Goal: Contribute content: Add original content to the website for others to see

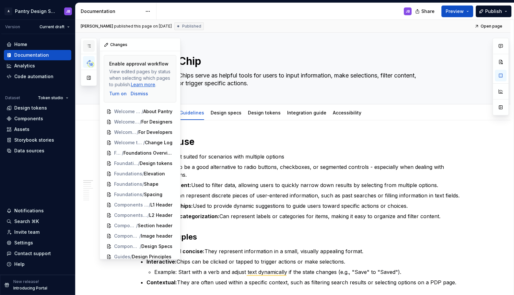
scroll to position [44, 0]
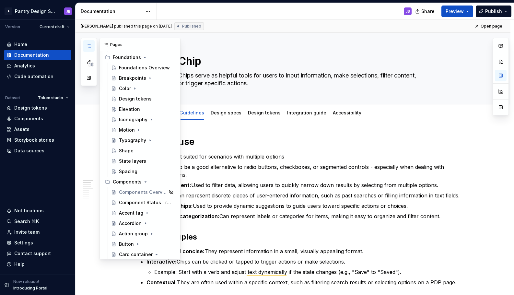
click at [89, 45] on icon "button" at bounding box center [88, 45] width 5 height 5
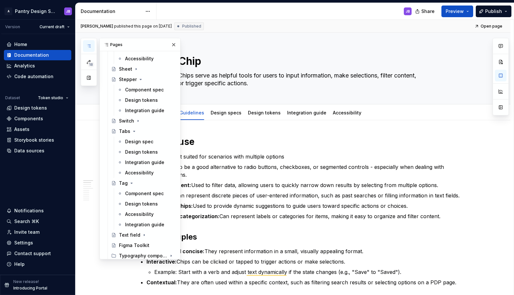
scroll to position [635, 0]
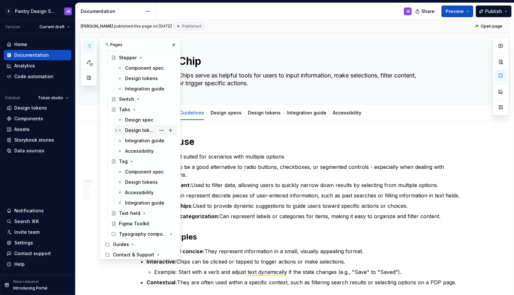
click at [132, 129] on div "Design tokens" at bounding box center [140, 130] width 30 height 6
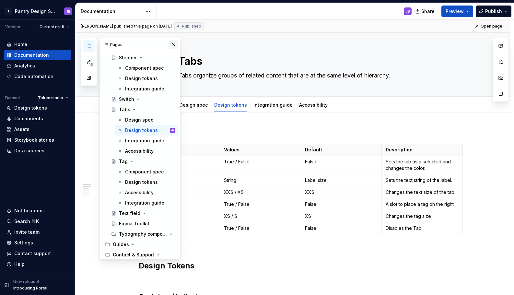
click at [170, 45] on button "button" at bounding box center [173, 44] width 9 height 9
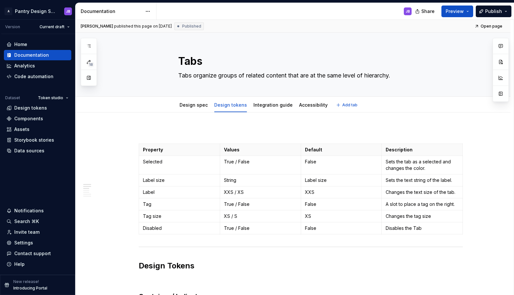
type textarea "*"
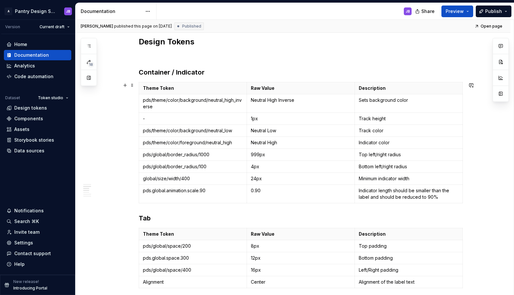
scroll to position [223, 0]
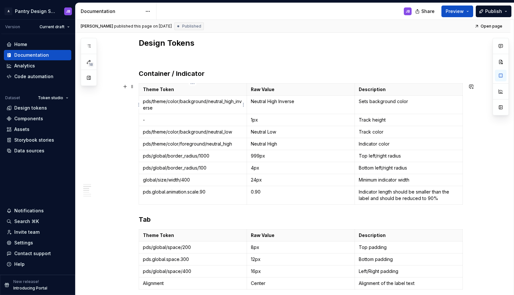
click at [193, 101] on p "pds/theme/color/background/neutral_high_inverse" at bounding box center [193, 104] width 100 height 13
click at [187, 145] on p "pds/theme/color/foreground/neutral_high" at bounding box center [193, 144] width 100 height 6
copy p "foreground"
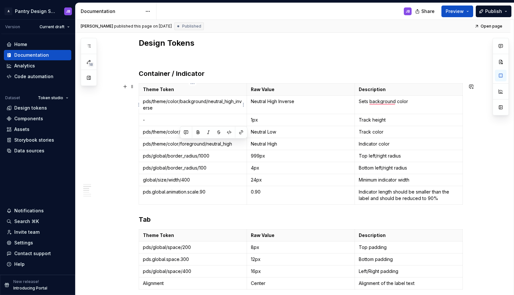
click at [191, 104] on p "pds/theme/color/background/neutral_high_inverse" at bounding box center [193, 104] width 100 height 13
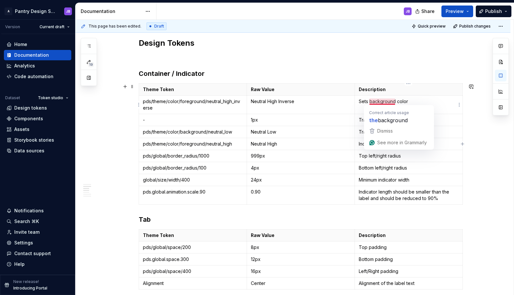
click at [382, 102] on p "Sets background color" at bounding box center [409, 101] width 100 height 6
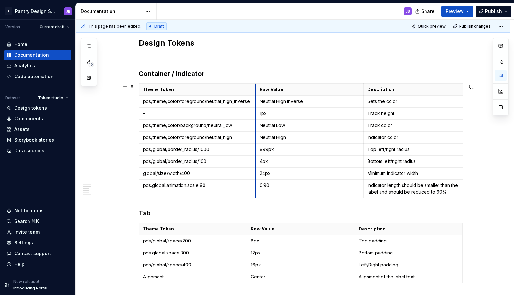
drag, startPoint x: 247, startPoint y: 110, endPoint x: 256, endPoint y: 107, distance: 9.8
click at [256, 107] on tbody "Theme Token Raw Value Description pds/theme/color/foreground/neutral_high_inver…" at bounding box center [305, 141] width 332 height 114
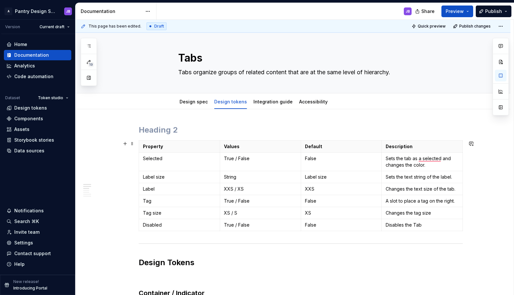
scroll to position [5, 0]
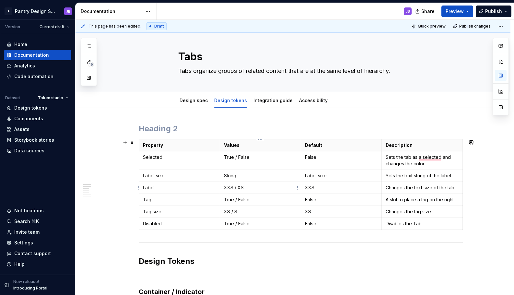
click at [227, 187] on p "XXS / XS" at bounding box center [260, 187] width 73 height 6
click at [240, 187] on p "XXS / XS" at bounding box center [260, 187] width 73 height 6
click at [234, 188] on p "XXS / XS" at bounding box center [260, 187] width 73 height 6
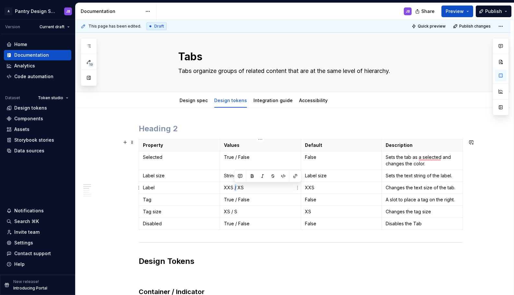
click at [234, 188] on p "XXS / XS" at bounding box center [260, 187] width 73 height 6
click at [227, 188] on p "XXS / XS" at bounding box center [260, 187] width 73 height 6
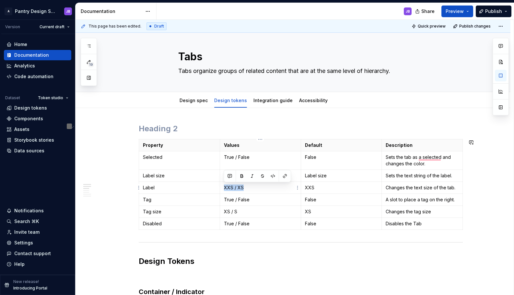
copy p "XXS / XS"
click at [252, 164] on td "True / False" at bounding box center [260, 160] width 81 height 18
click at [250, 175] on p "String" at bounding box center [260, 175] width 73 height 6
click at [229, 174] on p "String XXS / XS" at bounding box center [260, 175] width 73 height 6
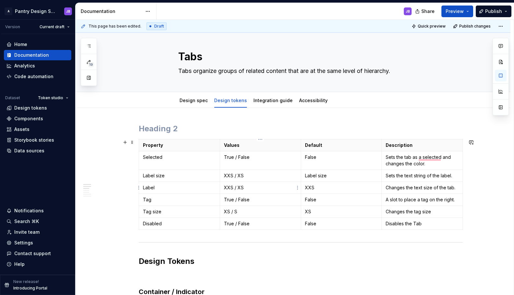
click at [228, 185] on p "XXS / XS" at bounding box center [260, 187] width 73 height 6
copy p "XXS / XS"
click at [309, 175] on p "Label size" at bounding box center [341, 175] width 73 height 6
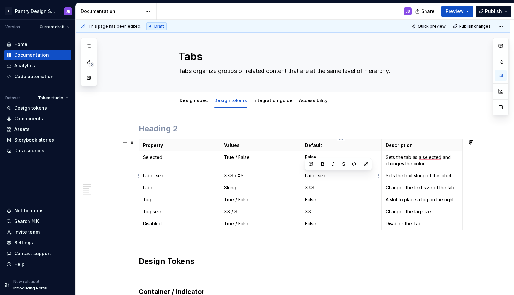
click at [323, 177] on p "Label size" at bounding box center [341, 175] width 73 height 6
click at [309, 188] on p "XXS" at bounding box center [341, 187] width 73 height 6
click at [312, 176] on p "-" at bounding box center [341, 175] width 73 height 6
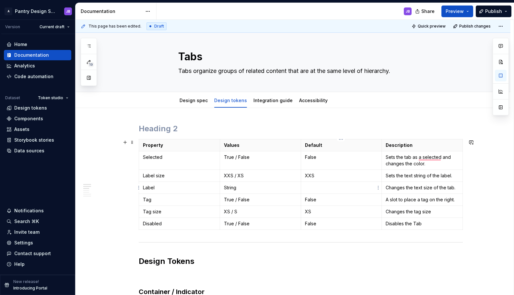
click at [308, 190] on p "To enrich screen reader interactions, please activate Accessibility in Grammarl…" at bounding box center [341, 187] width 73 height 6
click at [227, 200] on p "True / False" at bounding box center [260, 199] width 73 height 6
click at [240, 168] on td "True / False" at bounding box center [260, 160] width 81 height 18
click at [228, 187] on p "String" at bounding box center [260, 187] width 73 height 6
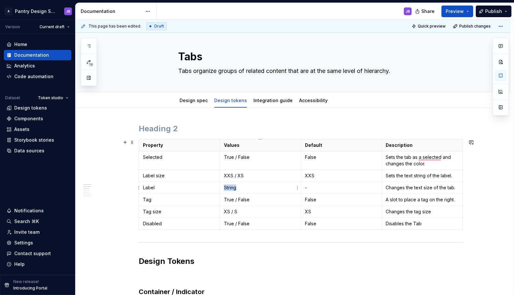
click at [228, 187] on p "String" at bounding box center [260, 187] width 73 height 6
copy p "String"
click at [230, 200] on p "True / False" at bounding box center [260, 199] width 73 height 6
click at [310, 200] on p "False" at bounding box center [341, 199] width 73 height 6
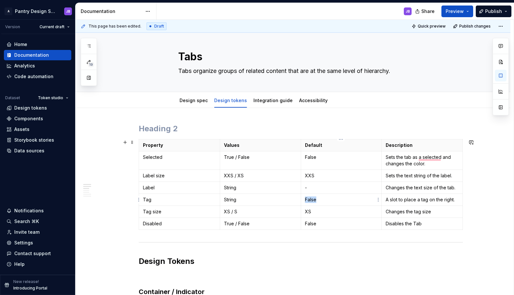
click at [310, 200] on p "False" at bounding box center [341, 199] width 73 height 6
click at [147, 174] on p "Label size" at bounding box center [179, 175] width 73 height 6
click at [138, 176] on html "A Pantry Design System JB Version Current draft Home Documentation Analytics Co…" at bounding box center [257, 147] width 514 height 295
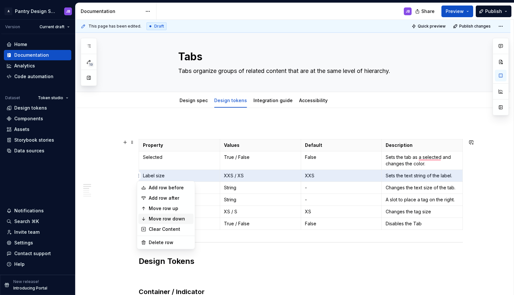
click at [161, 217] on div "Move row down" at bounding box center [170, 218] width 42 height 6
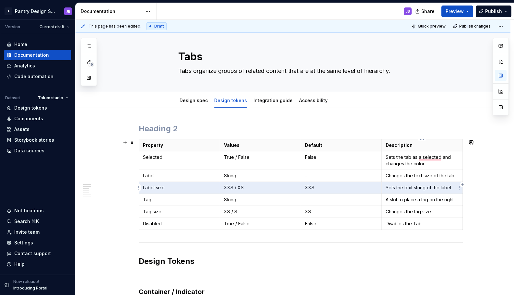
click at [402, 187] on p "Sets the text string of the label." at bounding box center [421, 187] width 73 height 6
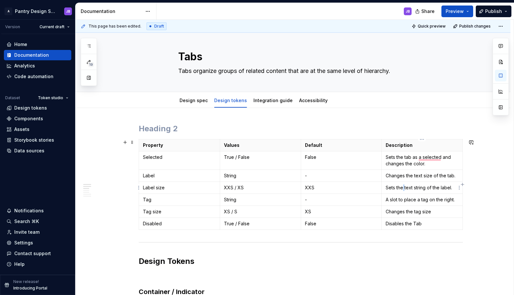
click at [402, 187] on p "Sets the text string of the label." at bounding box center [421, 187] width 73 height 6
drag, startPoint x: 386, startPoint y: 187, endPoint x: 452, endPoint y: 185, distance: 66.4
click at [452, 186] on p "Sets the text string of the label." at bounding box center [421, 187] width 73 height 6
click at [456, 176] on p "Changes the text size of the tab." at bounding box center [421, 175] width 73 height 6
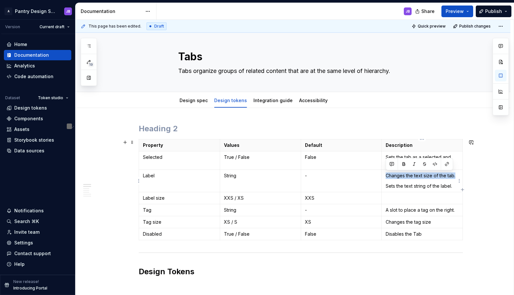
drag, startPoint x: 395, startPoint y: 177, endPoint x: 456, endPoint y: 176, distance: 61.2
click at [456, 176] on td "Changes the text size of the tab. Sets the text string of the label." at bounding box center [422, 181] width 81 height 22
click at [403, 197] on p "To enrich screen reader interactions, please activate Accessibility in Grammarl…" at bounding box center [421, 198] width 73 height 6
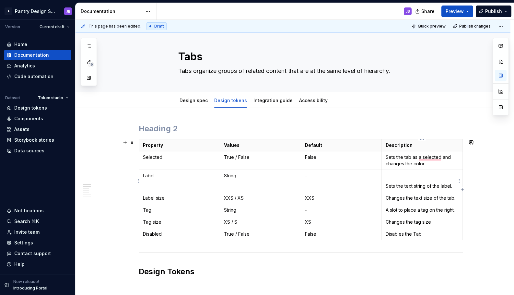
click at [385, 188] on td "Sets the text string of the label." at bounding box center [422, 181] width 81 height 22
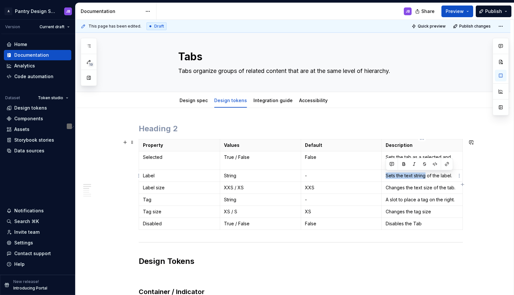
drag, startPoint x: 386, startPoint y: 176, endPoint x: 423, endPoint y: 176, distance: 36.9
click at [424, 176] on p "Sets the text string of the label." at bounding box center [421, 175] width 73 height 6
copy p "Sets the text strin"
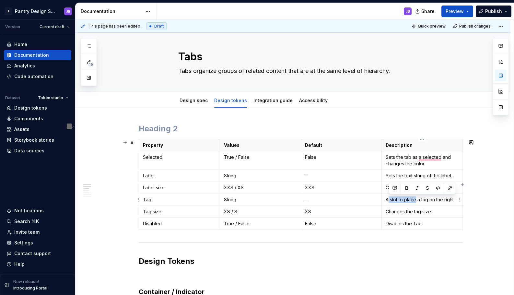
drag, startPoint x: 388, startPoint y: 200, endPoint x: 414, endPoint y: 201, distance: 25.6
click at [415, 201] on p "A slot to place a tag on the right." at bounding box center [421, 199] width 73 height 6
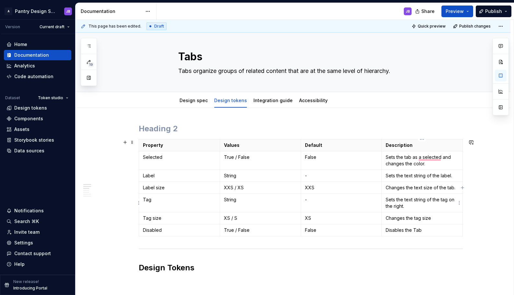
click at [420, 206] on p "Sets the text string of the tag on the right." at bounding box center [421, 202] width 73 height 13
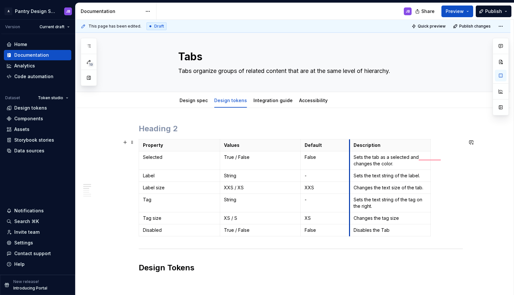
drag, startPoint x: 381, startPoint y: 147, endPoint x: 350, endPoint y: 150, distance: 30.6
click at [350, 150] on th "Description" at bounding box center [390, 145] width 81 height 12
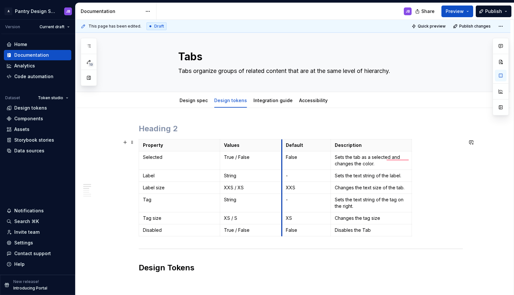
drag, startPoint x: 299, startPoint y: 146, endPoint x: 280, endPoint y: 147, distance: 19.1
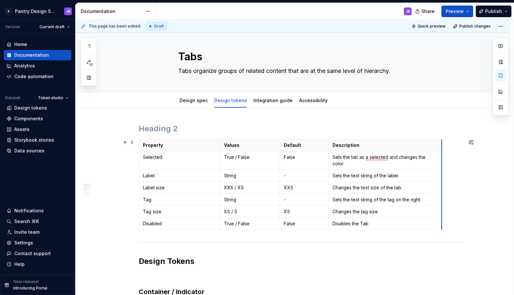
drag, startPoint x: 409, startPoint y: 148, endPoint x: 441, endPoint y: 143, distance: 32.8
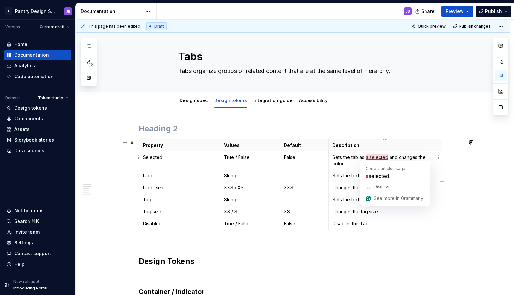
click at [375, 156] on p "Sets the tab as a selected and changes the color." at bounding box center [385, 160] width 106 height 13
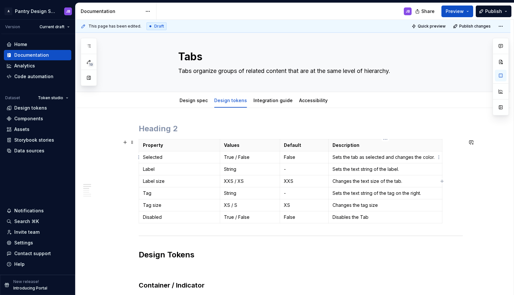
click at [427, 158] on p "Sets the tab as selected and changes the color." at bounding box center [385, 157] width 106 height 6
click at [441, 153] on div "Property Values Default Description Selected True / False False Sets the tab as…" at bounding box center [301, 182] width 324 height 87
click at [440, 154] on body "A Pantry Design System JB Version Current draft Home Documentation Analytics Co…" at bounding box center [257, 147] width 514 height 295
drag, startPoint x: 441, startPoint y: 145, endPoint x: 433, endPoint y: 146, distance: 7.5
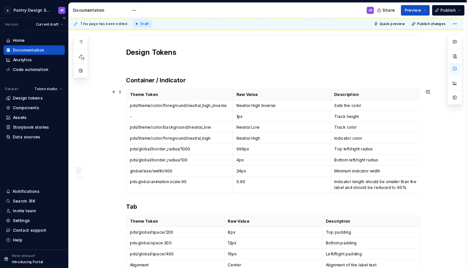
scroll to position [197, 0]
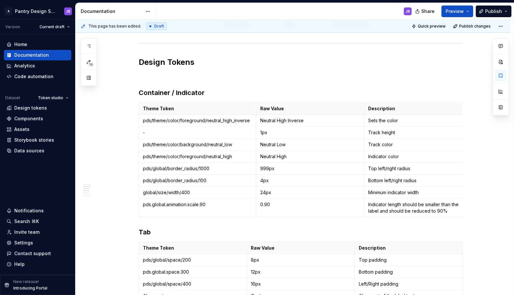
click at [174, 132] on p "-" at bounding box center [197, 132] width 109 height 6
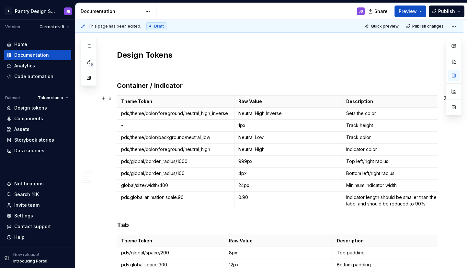
scroll to position [204, 0]
click at [375, 111] on p "Sets the color" at bounding box center [396, 113] width 100 height 6
click at [124, 123] on p "-" at bounding box center [175, 125] width 109 height 6
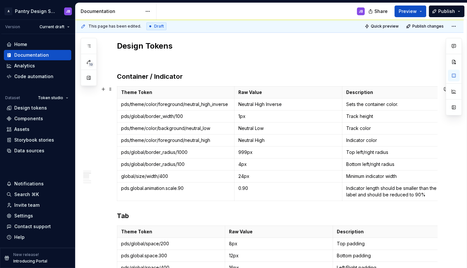
scroll to position [213, 0]
click at [180, 126] on p "pds/theme/color/background/neutral_low" at bounding box center [175, 128] width 109 height 6
drag, startPoint x: 121, startPoint y: 127, endPoint x: 210, endPoint y: 130, distance: 88.2
click at [210, 130] on p "pds/theme/color/background/neutral_low" at bounding box center [175, 128] width 109 height 6
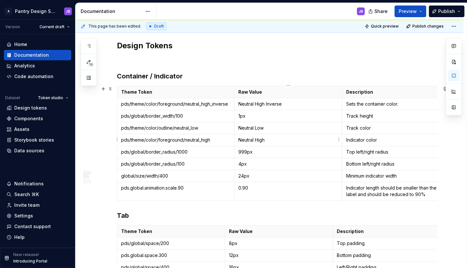
scroll to position [213, 0]
click at [425, 26] on span "Publish changes" at bounding box center [427, 26] width 31 height 5
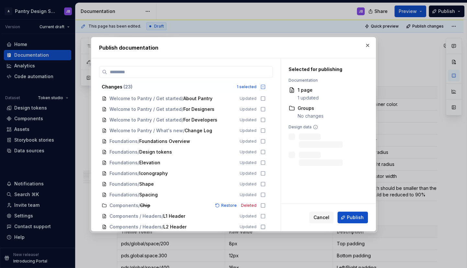
drag, startPoint x: 353, startPoint y: 216, endPoint x: 359, endPoint y: 216, distance: 5.5
click at [353, 216] on span "Publish" at bounding box center [355, 217] width 17 height 6
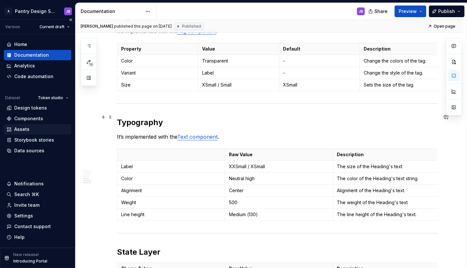
scroll to position [497, 0]
click at [374, 169] on p "The size of the Heading's text." at bounding box center [387, 166] width 100 height 6
click at [378, 169] on p "The size of the Heading's text." at bounding box center [387, 166] width 100 height 6
click at [376, 169] on p "The size of the Heading's text." at bounding box center [387, 166] width 100 height 6
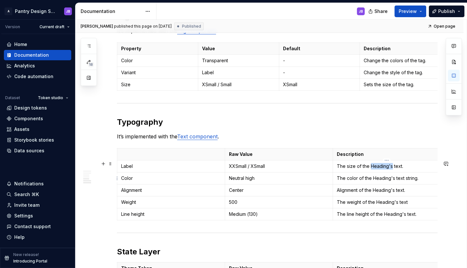
click at [376, 169] on p "The size of the Heading's text." at bounding box center [387, 166] width 100 height 6
copy p "Heading"
click at [251, 140] on p "It’s implemented with the Text component ." at bounding box center [277, 136] width 321 height 8
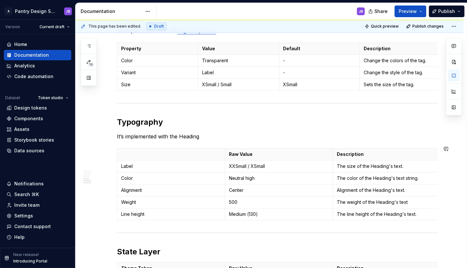
type textarea "*"
click at [328, 137] on button "button" at bounding box center [328, 136] width 9 height 9
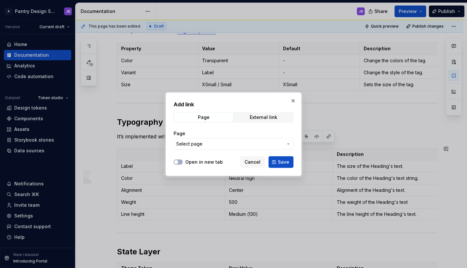
click at [203, 145] on span "Select page" at bounding box center [229, 144] width 107 height 6
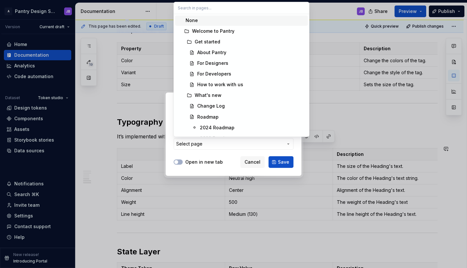
click at [202, 19] on div "None" at bounding box center [245, 20] width 120 height 6
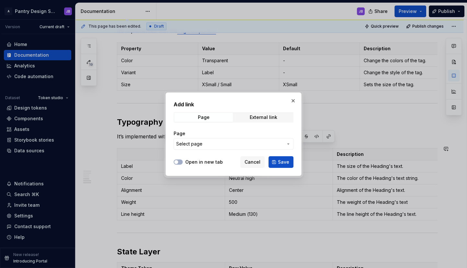
click at [207, 142] on span "Select page" at bounding box center [229, 144] width 107 height 6
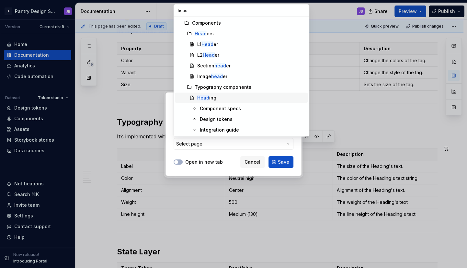
type input "head"
click at [214, 98] on div "Head ing" at bounding box center [206, 98] width 19 height 6
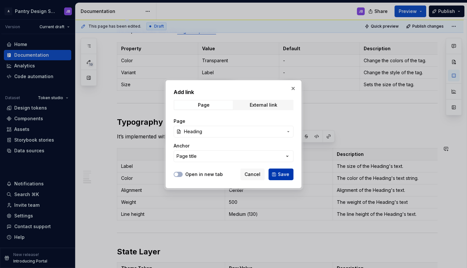
click at [282, 173] on span "Save" at bounding box center [283, 174] width 11 height 6
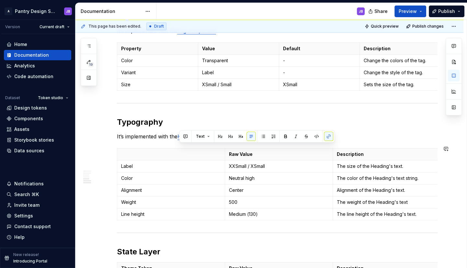
click at [361, 127] on h2 "Typography" at bounding box center [277, 122] width 321 height 10
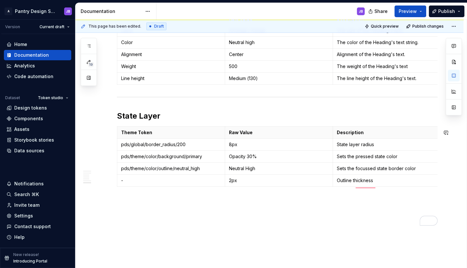
scroll to position [636, 0]
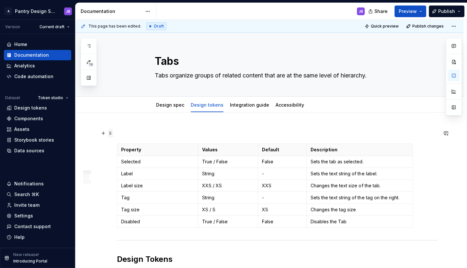
click at [110, 133] on span at bounding box center [110, 133] width 5 height 9
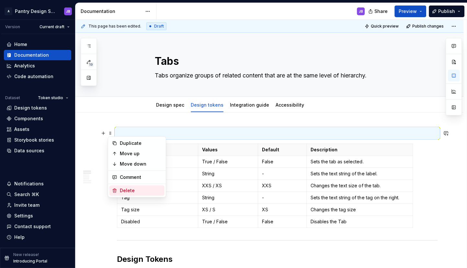
click at [131, 188] on div "Delete" at bounding box center [141, 190] width 42 height 6
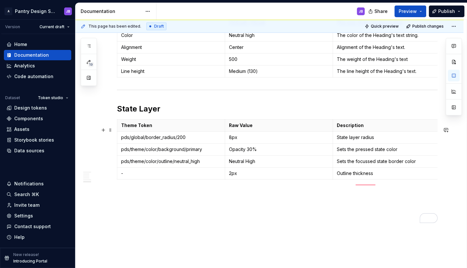
click at [141, 114] on h2 "State Layer" at bounding box center [277, 109] width 321 height 10
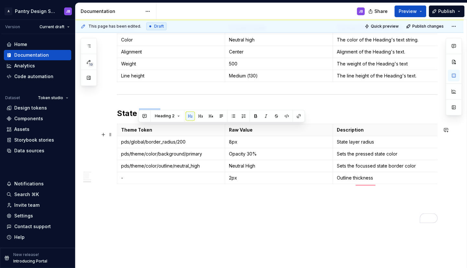
click at [141, 119] on h2 "State Layer" at bounding box center [277, 113] width 321 height 10
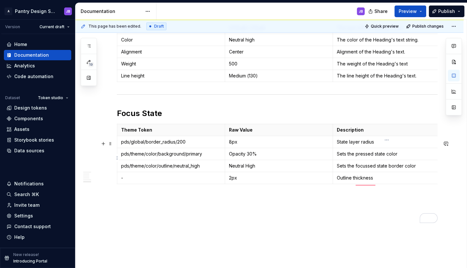
click at [376, 145] on p "State layer radius" at bounding box center [387, 142] width 100 height 6
click at [398, 157] on p "Sets the pressed state color" at bounding box center [387, 154] width 100 height 6
click at [417, 169] on p "Sets the focussed state border color" at bounding box center [387, 166] width 100 height 6
click at [378, 181] on p "Outline thickness" at bounding box center [387, 178] width 100 height 6
click at [366, 169] on p "Sets the focussed state border color." at bounding box center [387, 166] width 100 height 6
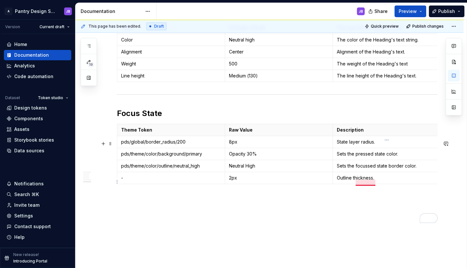
click at [359, 169] on p "Sets the focussed state border color." at bounding box center [387, 166] width 100 height 6
click at [375, 169] on p "Sets the focussed state border color." at bounding box center [387, 166] width 100 height 6
click at [371, 184] on td "Outline thickness." at bounding box center [387, 178] width 108 height 12
click at [134, 181] on p "-" at bounding box center [171, 178] width 100 height 6
click at [429, 26] on span "Publish changes" at bounding box center [427, 26] width 31 height 5
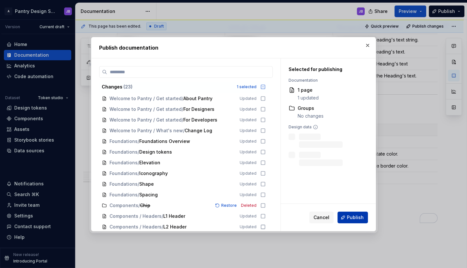
click at [351, 218] on span "Publish" at bounding box center [355, 217] width 17 height 6
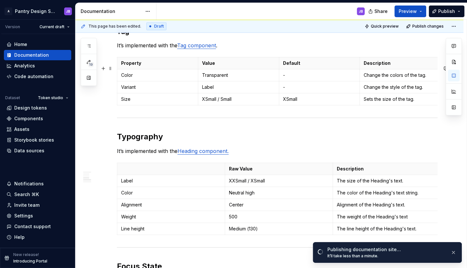
scroll to position [480, 0]
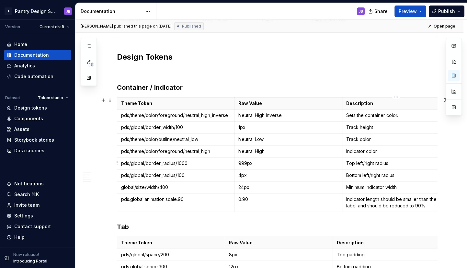
click at [391, 163] on p "Top left/right radius" at bounding box center [396, 163] width 100 height 6
click at [375, 164] on p "Top left/right radius" at bounding box center [396, 163] width 100 height 6
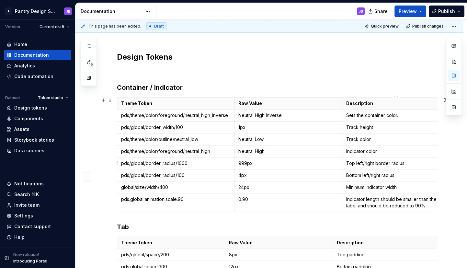
click at [411, 162] on p "Top left/right border radius" at bounding box center [396, 163] width 100 height 6
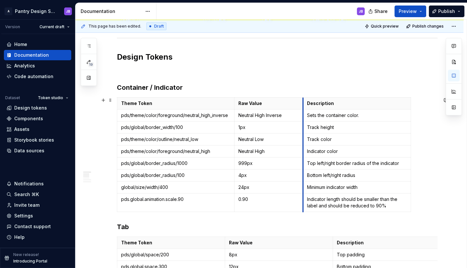
drag, startPoint x: 342, startPoint y: 104, endPoint x: 303, endPoint y: 106, distance: 39.2
click at [303, 106] on th "Description" at bounding box center [357, 104] width 108 height 12
click at [340, 128] on p "Track height" at bounding box center [357, 127] width 100 height 6
click at [336, 138] on p "Track color" at bounding box center [357, 139] width 100 height 6
click at [341, 151] on p "Indicator color" at bounding box center [357, 151] width 100 height 6
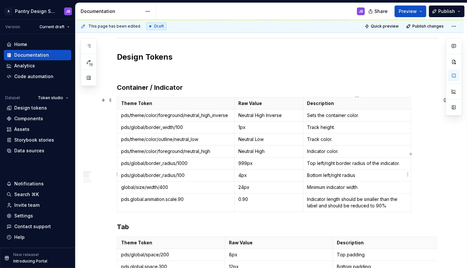
click at [362, 176] on p "Bottom left/right radius" at bounding box center [357, 175] width 100 height 6
click at [344, 175] on p "Bottom left/right radius" at bounding box center [357, 175] width 100 height 6
click at [325, 163] on p "Top left/right border radius of the indicator." at bounding box center [357, 163] width 100 height 6
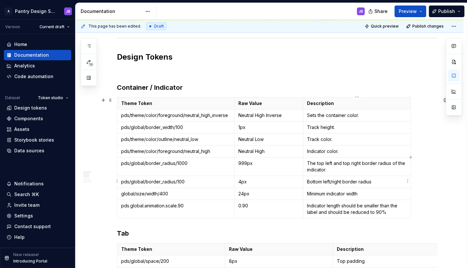
click at [308, 181] on p "Bottom left/right border radius" at bounding box center [357, 181] width 100 height 6
click at [321, 182] on p "The bottom left/right border radius" at bounding box center [357, 181] width 100 height 6
copy p "bottom"
click at [342, 181] on p "The bottom left/right border radius" at bounding box center [357, 181] width 100 height 6
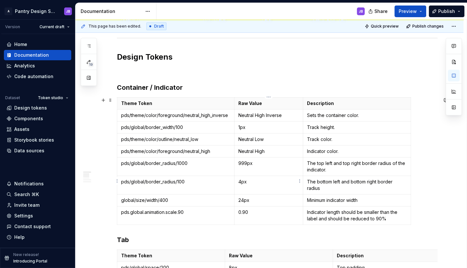
click at [241, 182] on p "4px" at bounding box center [268, 181] width 61 height 6
click at [178, 182] on p "pds/global/border_radius/100" at bounding box center [175, 181] width 109 height 6
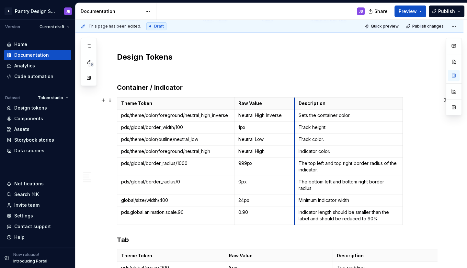
drag, startPoint x: 303, startPoint y: 101, endPoint x: 294, endPoint y: 103, distance: 8.6
click at [295, 103] on th "Description" at bounding box center [349, 104] width 108 height 12
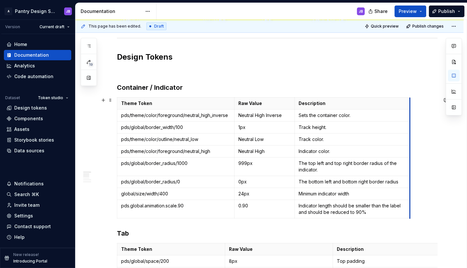
drag, startPoint x: 402, startPoint y: 99, endPoint x: 409, endPoint y: 99, distance: 7.5
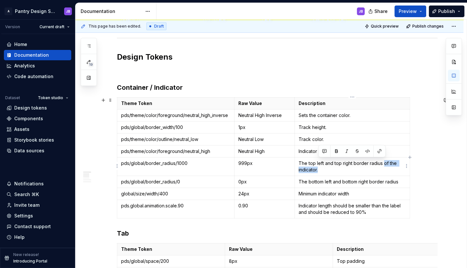
drag, startPoint x: 383, startPoint y: 164, endPoint x: 390, endPoint y: 167, distance: 7.8
click at [390, 167] on p "The top left and top right border radius of the indicator." at bounding box center [352, 166] width 107 height 13
copy p "of the indicator."
click at [402, 181] on p "The bottom left and bottom right border radius" at bounding box center [352, 181] width 107 height 6
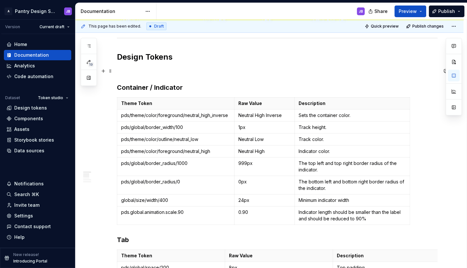
click at [402, 72] on p "To enrich screen reader interactions, please activate Accessibility in Grammarl…" at bounding box center [277, 71] width 321 height 8
click at [318, 200] on p "Minimum indicator width" at bounding box center [352, 200] width 107 height 6
drag, startPoint x: 121, startPoint y: 200, endPoint x: 167, endPoint y: 199, distance: 47.0
click at [168, 200] on td "global/size/width/400" at bounding box center [175, 200] width 117 height 12
click at [151, 198] on p "global/size/width/400" at bounding box center [175, 200] width 109 height 6
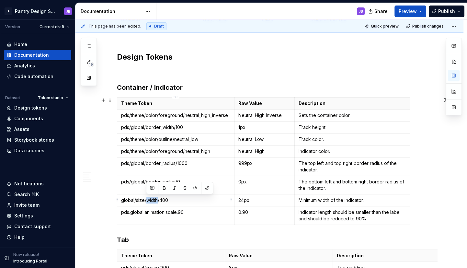
click at [151, 198] on p "global/size/width/400" at bounding box center [175, 200] width 109 height 6
click at [158, 199] on p "global/size/width/400" at bounding box center [175, 200] width 109 height 6
drag, startPoint x: 121, startPoint y: 200, endPoint x: 167, endPoint y: 198, distance: 45.4
click at [167, 199] on p "global/size/width/400" at bounding box center [175, 200] width 109 height 6
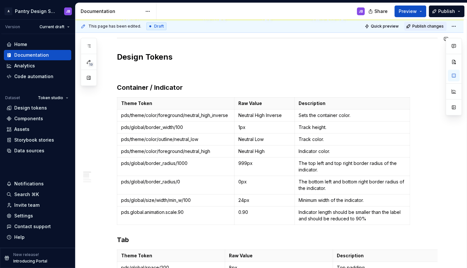
click at [428, 26] on span "Publish changes" at bounding box center [427, 26] width 31 height 5
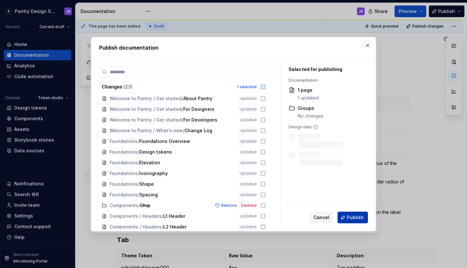
click at [352, 217] on span "Publish" at bounding box center [355, 217] width 17 height 6
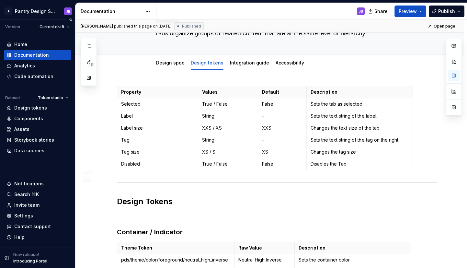
scroll to position [0, 1]
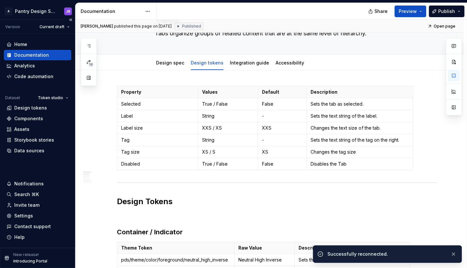
type textarea "*"
